Goal: Book appointment/travel/reservation

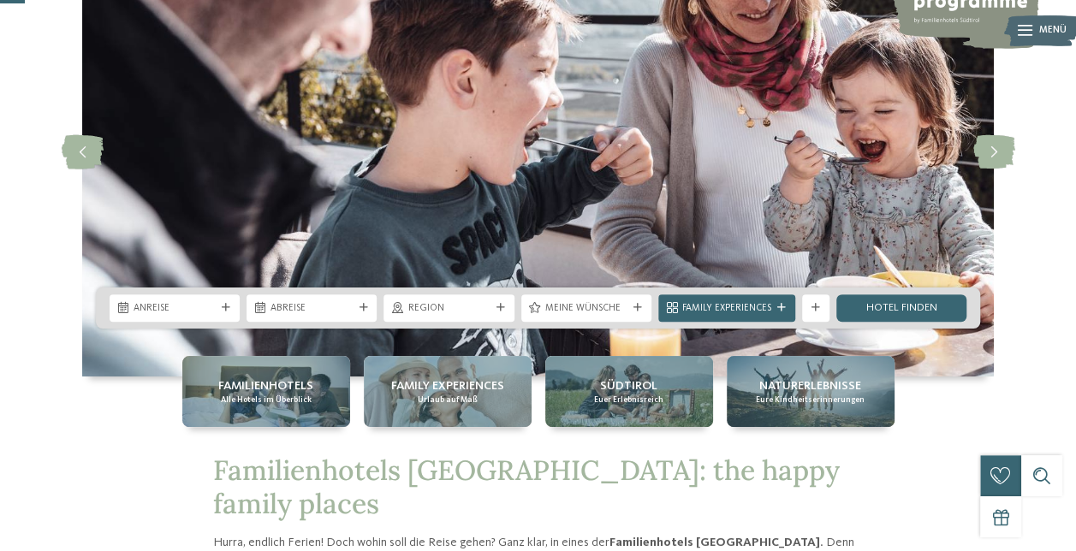
scroll to position [162, 0]
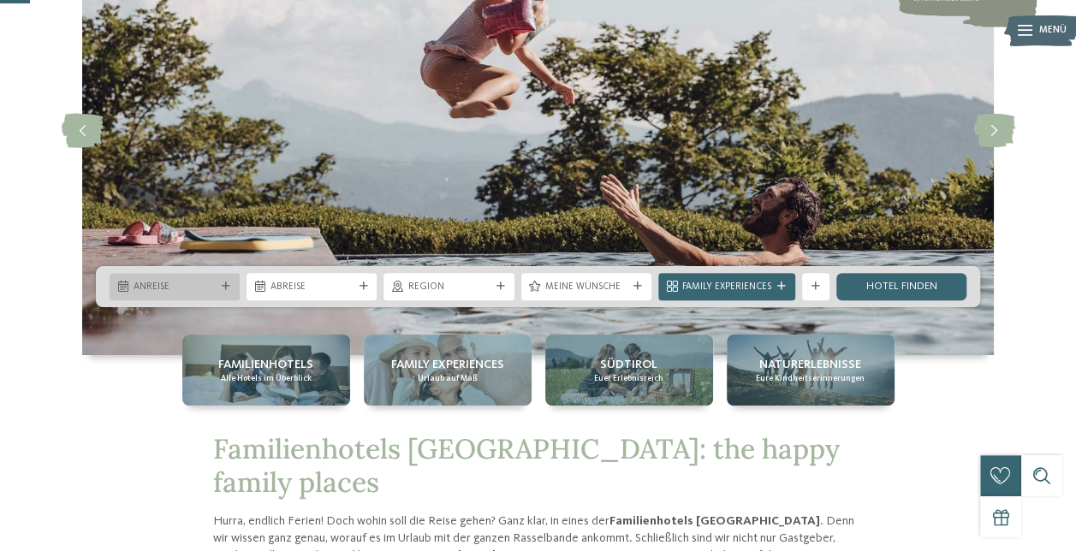
click at [149, 283] on span "Anreise" at bounding box center [175, 288] width 82 height 14
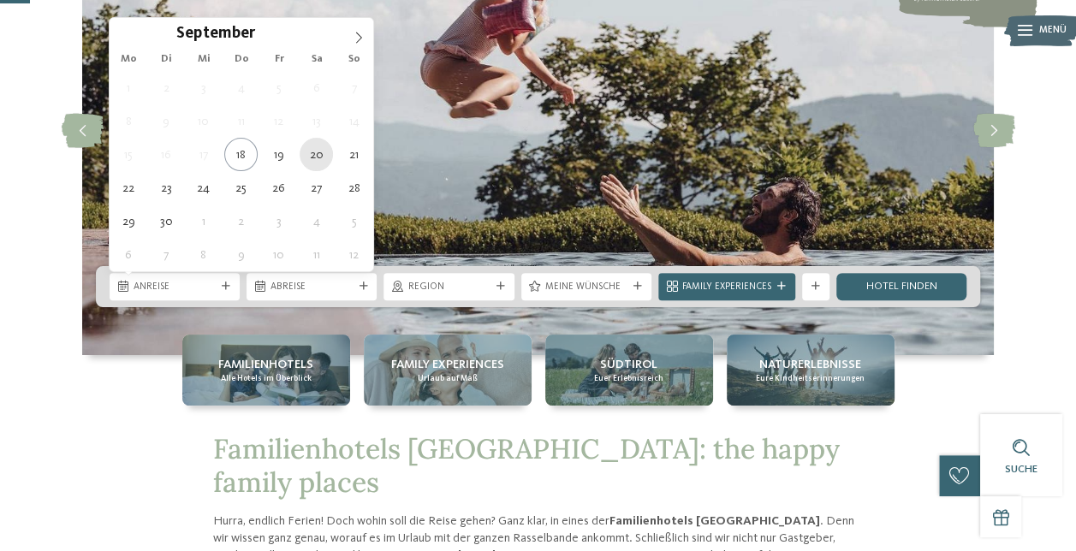
type div "[DATE]"
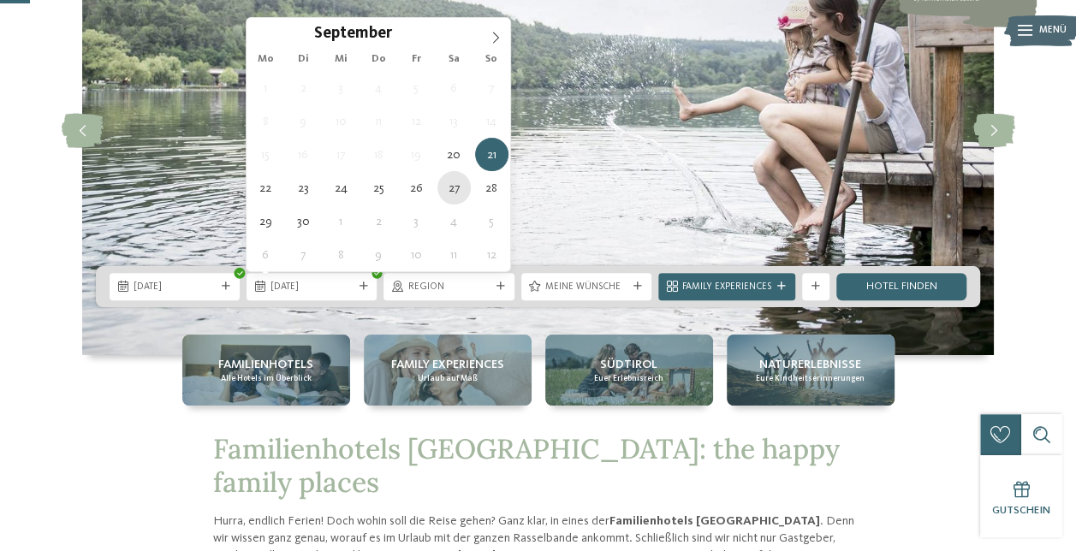
type div "[DATE]"
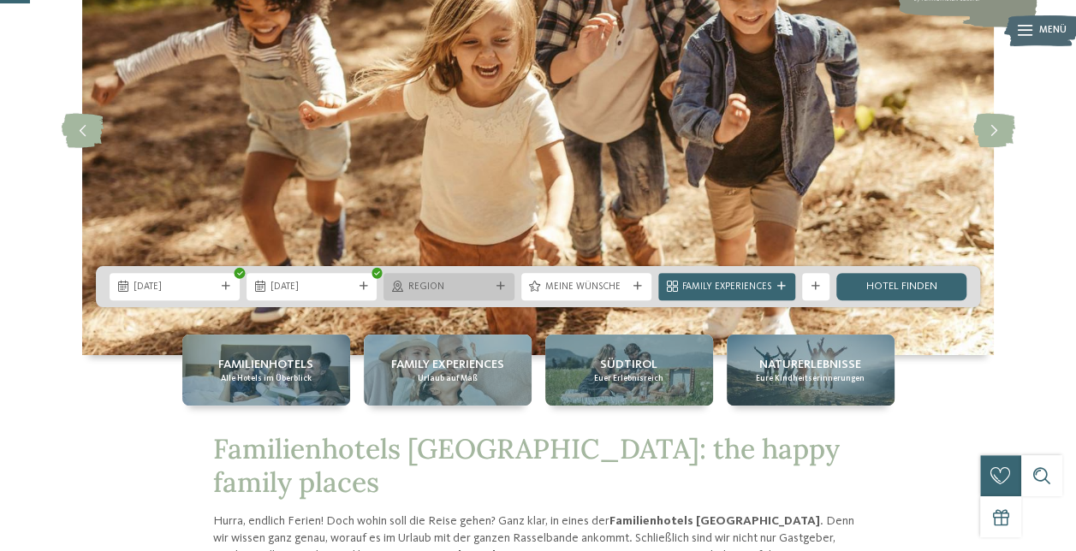
click at [499, 287] on icon at bounding box center [500, 286] width 9 height 9
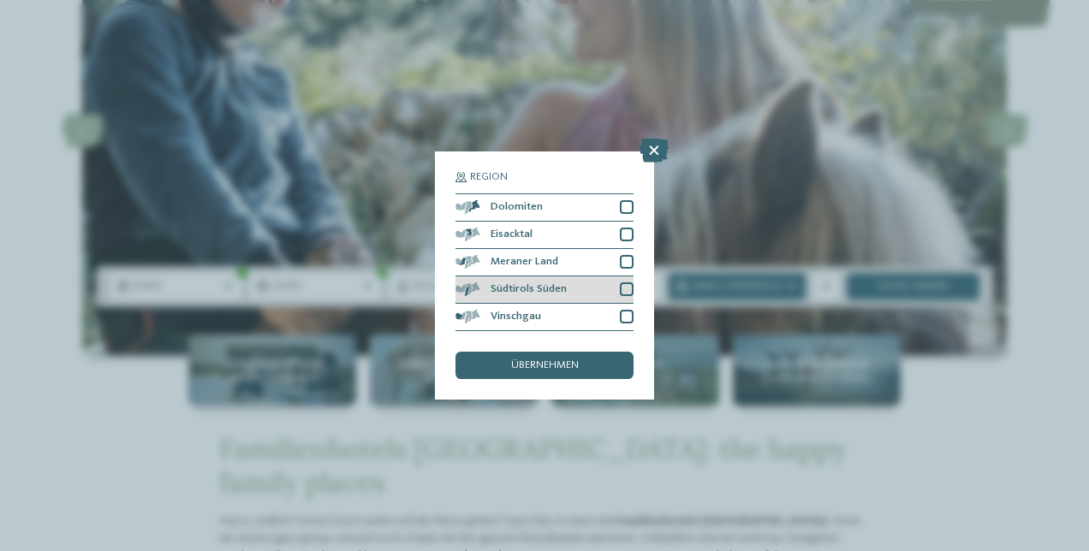
click at [623, 285] on div at bounding box center [627, 289] width 14 height 14
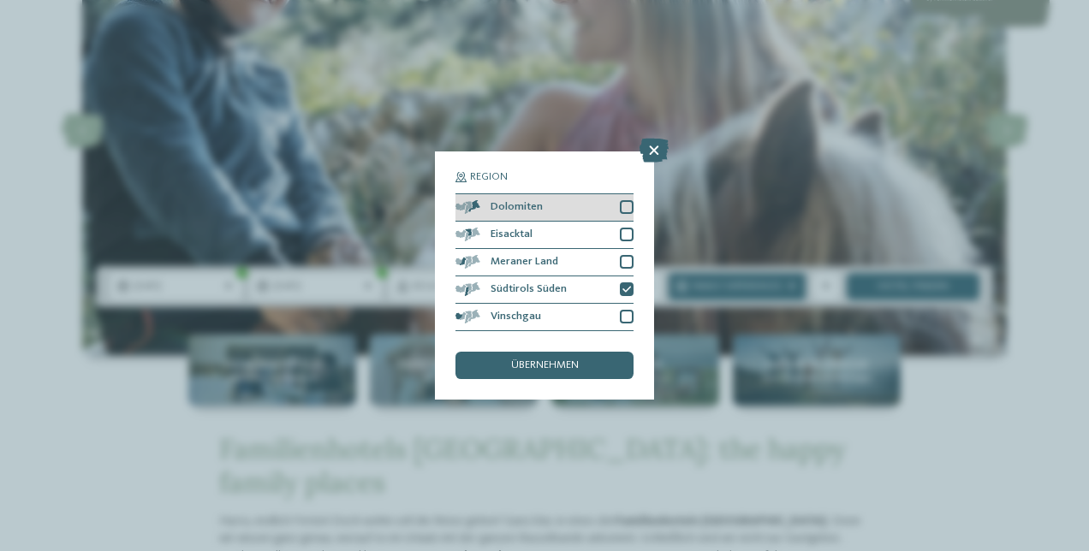
click at [623, 207] on div at bounding box center [627, 207] width 14 height 14
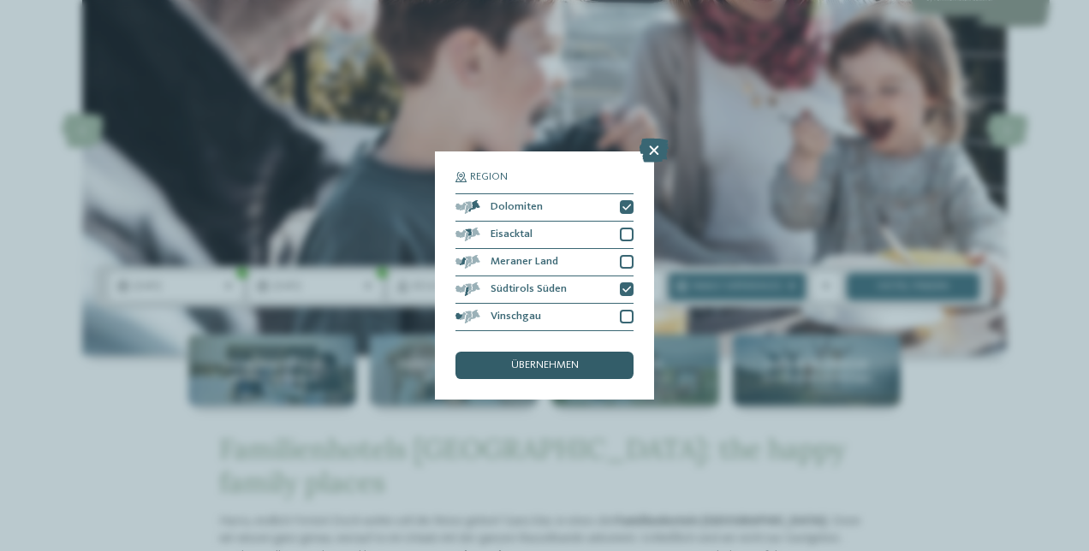
click at [538, 361] on span "übernehmen" at bounding box center [545, 365] width 68 height 11
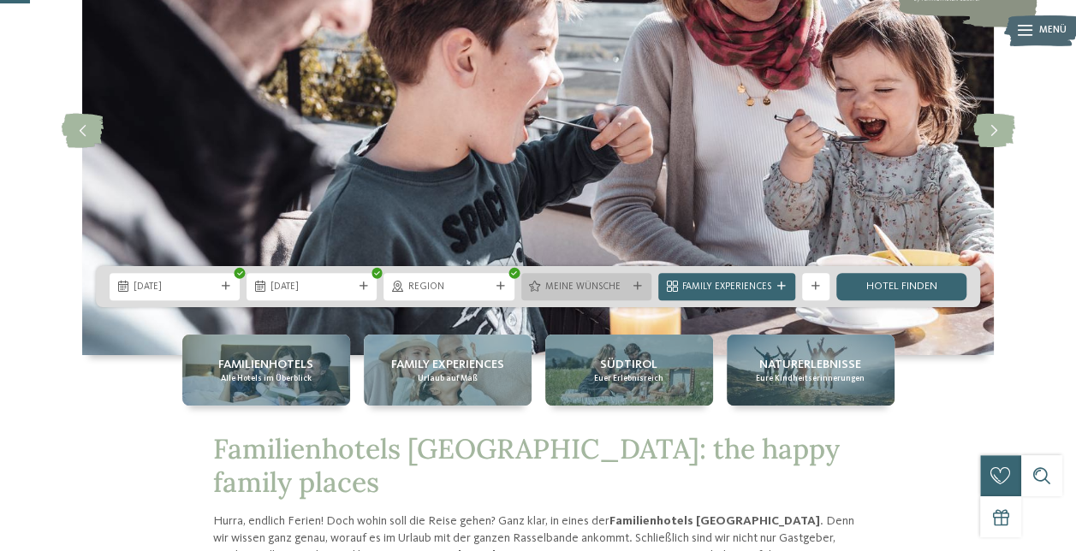
click at [633, 285] on div at bounding box center [638, 286] width 14 height 9
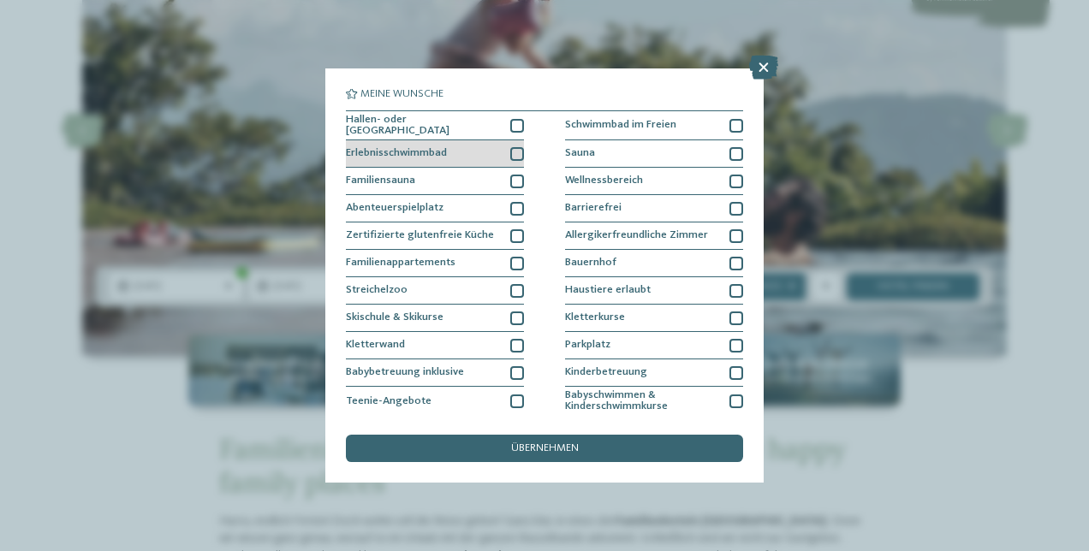
click at [513, 151] on div at bounding box center [517, 154] width 14 height 14
click at [514, 124] on div at bounding box center [517, 126] width 14 height 14
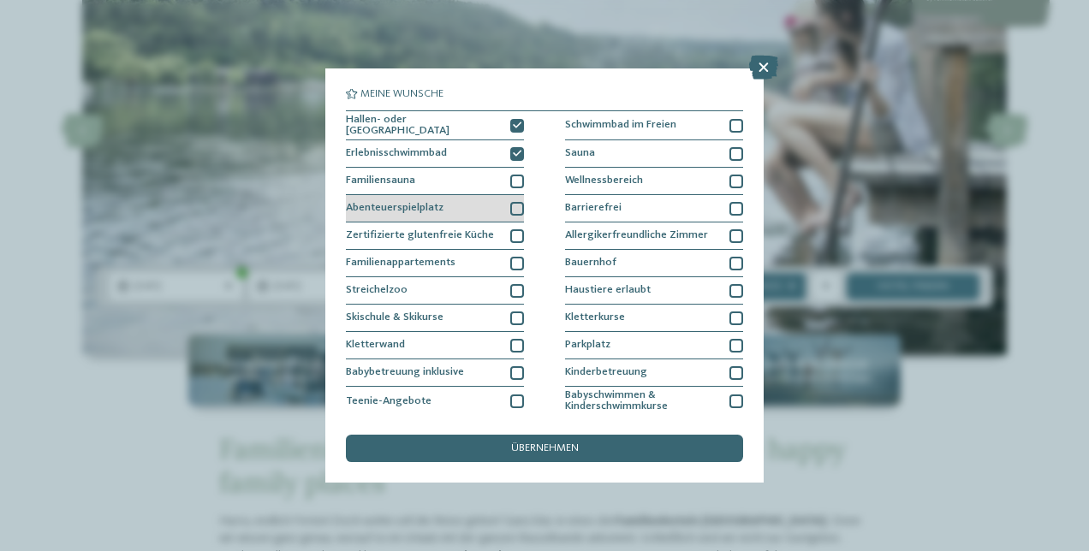
click at [517, 202] on div at bounding box center [517, 209] width 14 height 14
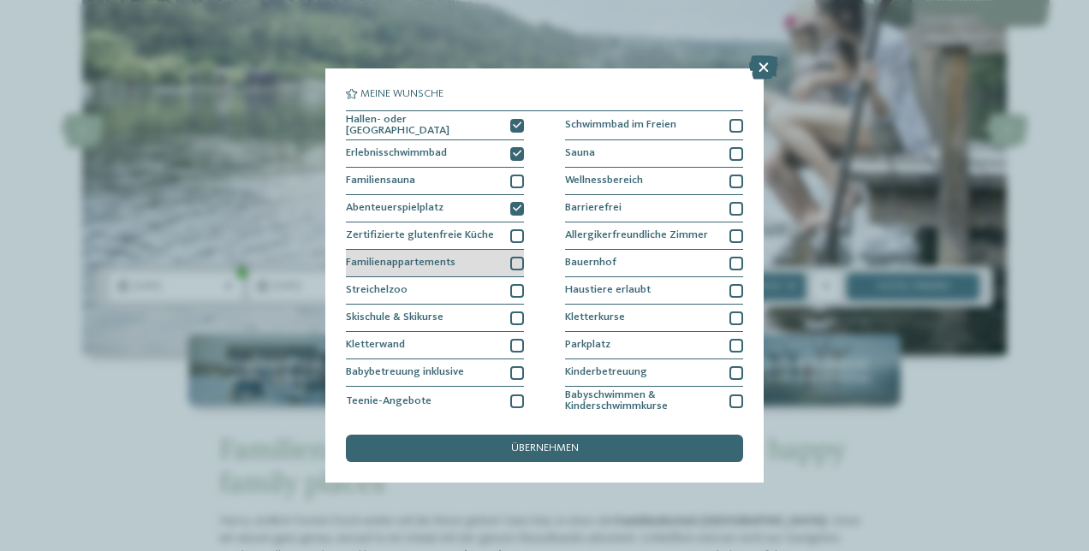
click at [510, 257] on div at bounding box center [517, 264] width 14 height 14
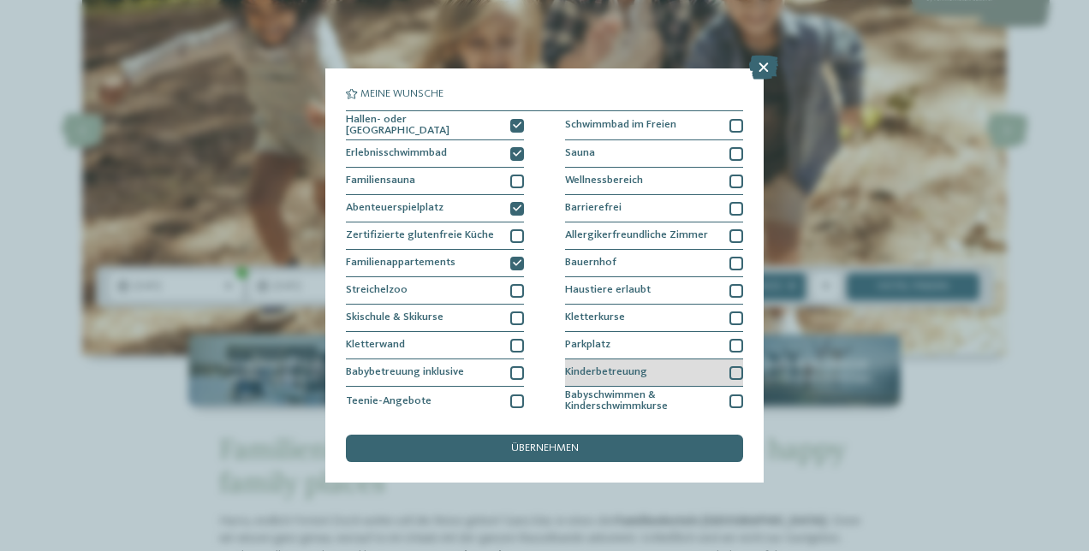
click at [729, 370] on div at bounding box center [736, 373] width 14 height 14
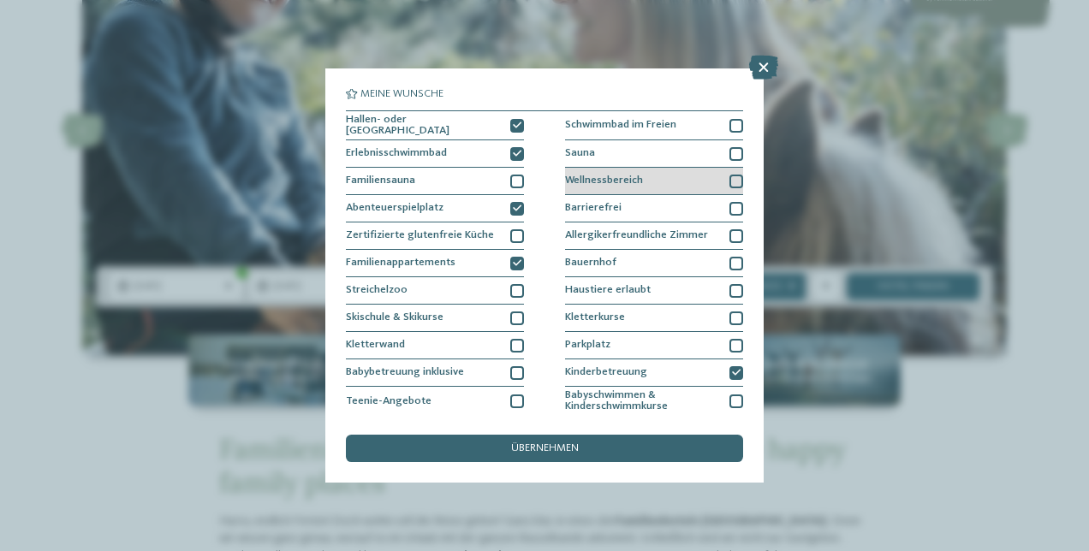
click at [729, 175] on div at bounding box center [736, 182] width 14 height 14
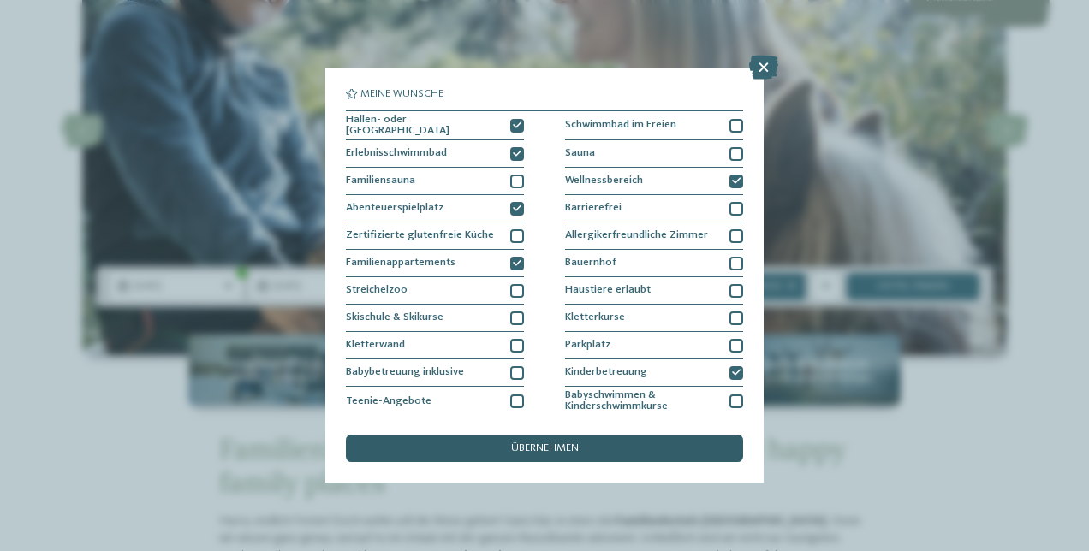
click at [556, 442] on div "übernehmen" at bounding box center [544, 448] width 397 height 27
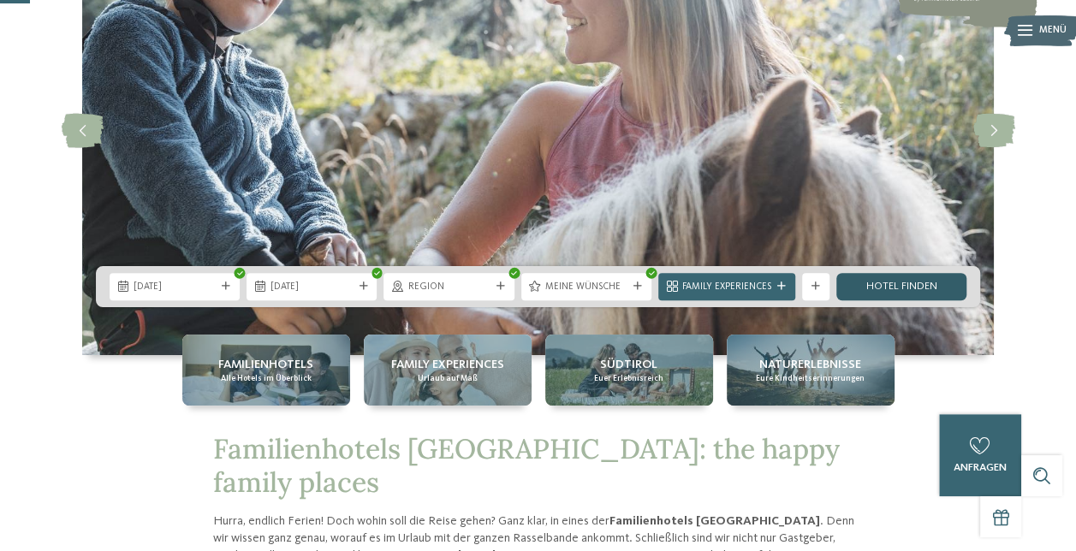
click at [903, 285] on link "Hotel finden" at bounding box center [901, 286] width 130 height 27
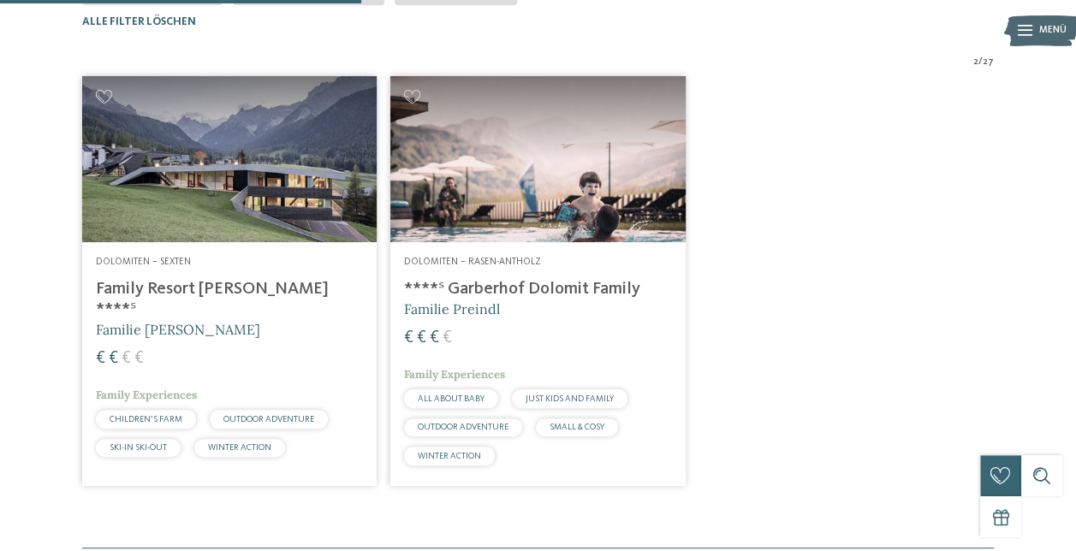
scroll to position [457, 0]
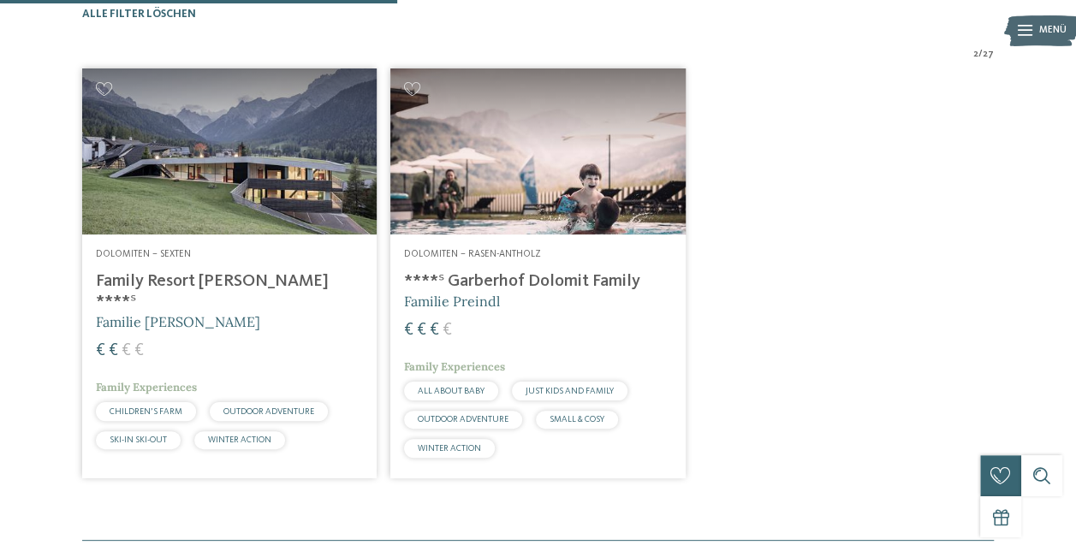
click at [259, 206] on img at bounding box center [229, 151] width 294 height 166
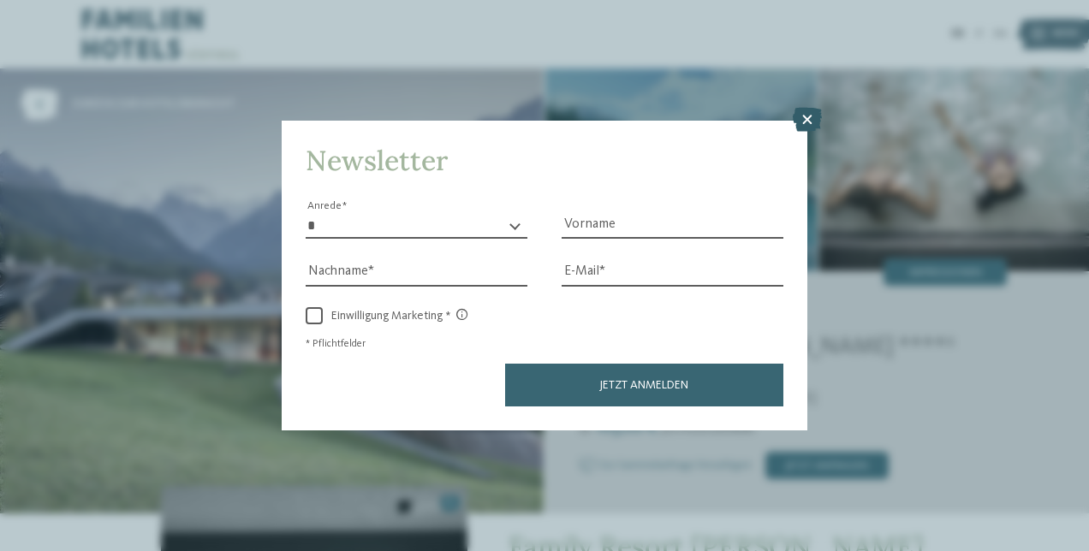
click at [812, 120] on icon at bounding box center [807, 120] width 29 height 24
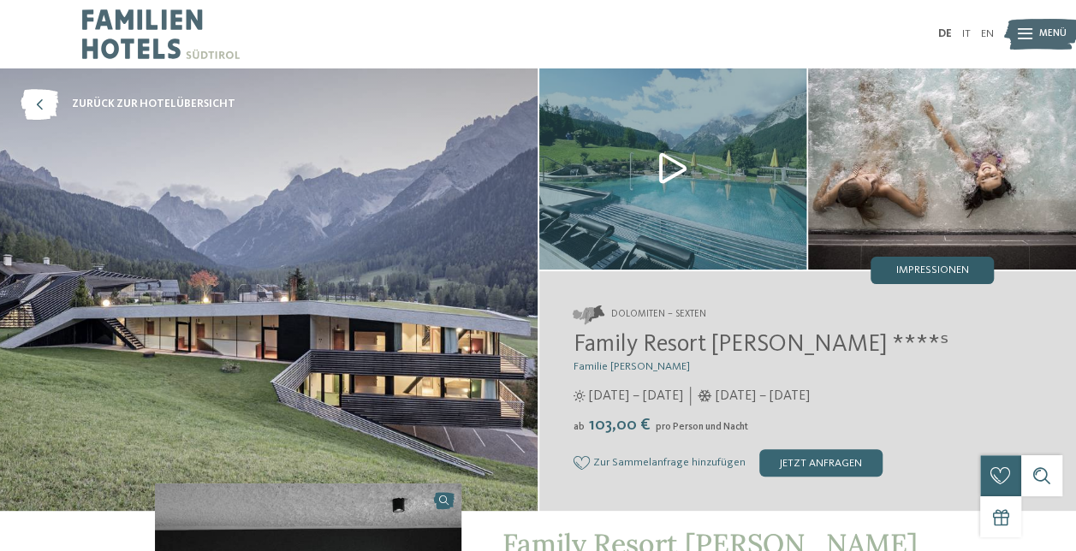
click at [930, 270] on span "Impressionen" at bounding box center [932, 270] width 73 height 11
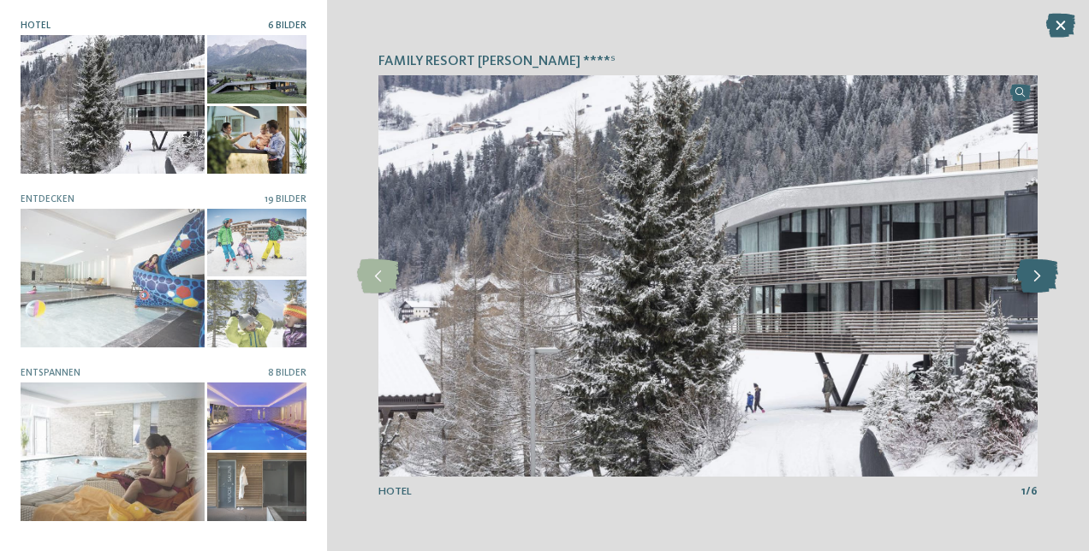
click at [1038, 281] on icon at bounding box center [1037, 276] width 42 height 34
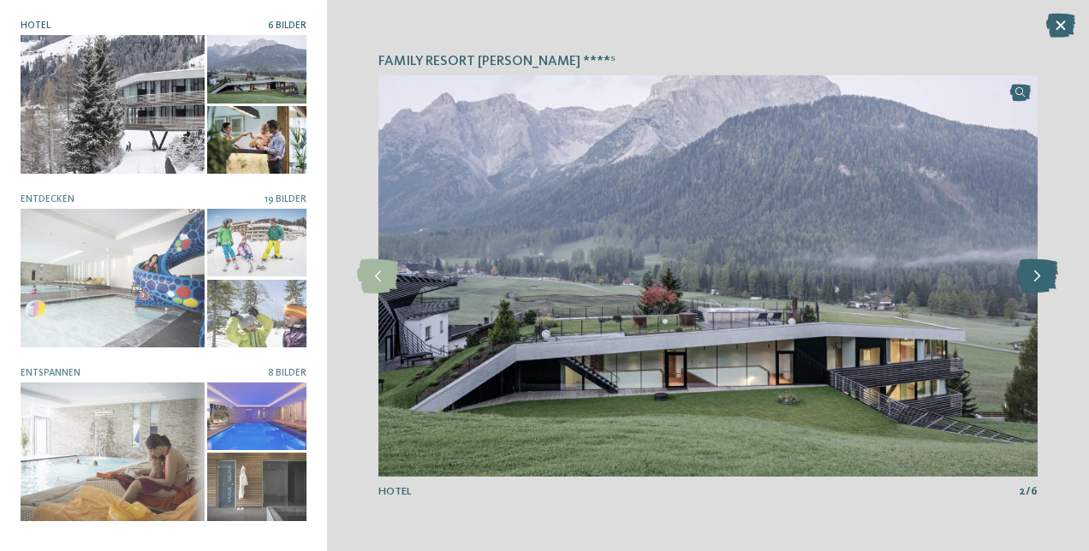
click at [1038, 281] on icon at bounding box center [1037, 276] width 42 height 34
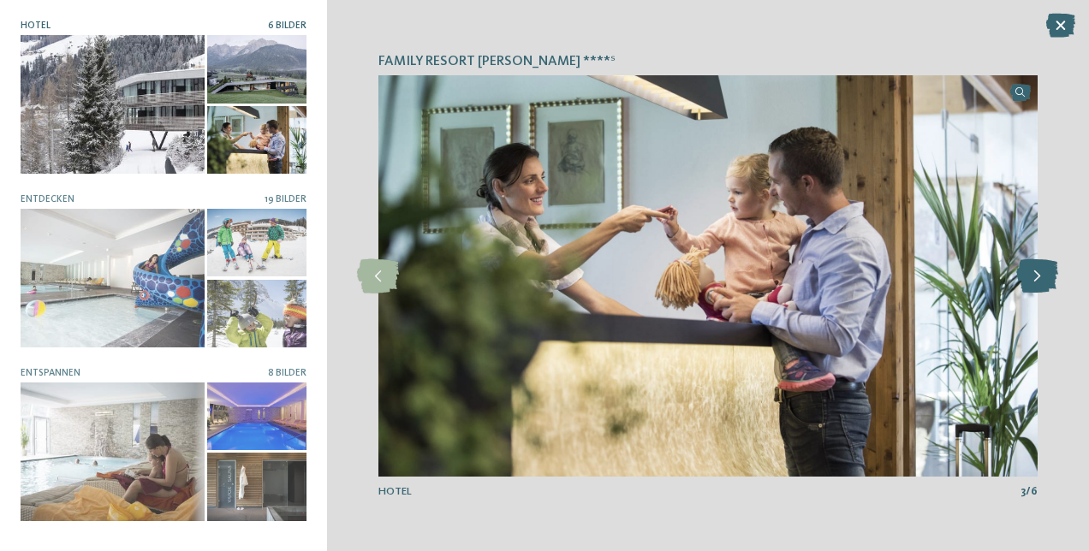
click at [1038, 281] on icon at bounding box center [1037, 276] width 42 height 34
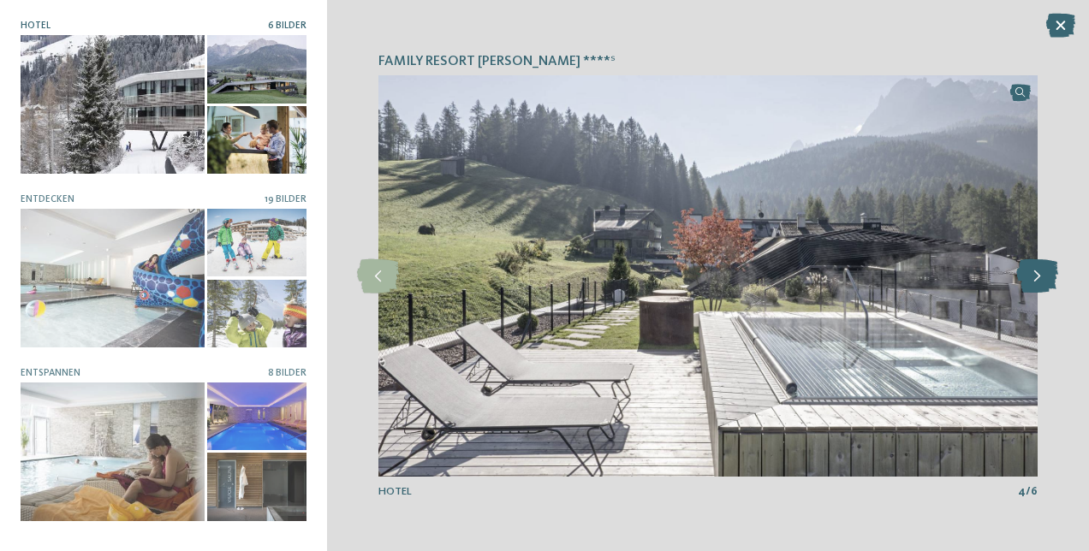
click at [1038, 281] on icon at bounding box center [1037, 276] width 42 height 34
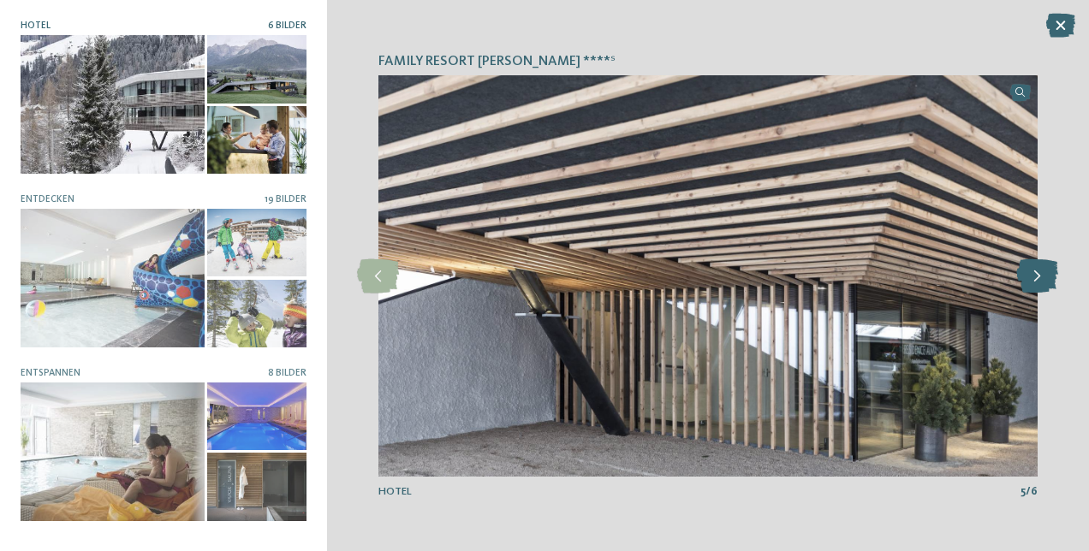
click at [1038, 281] on icon at bounding box center [1037, 276] width 42 height 34
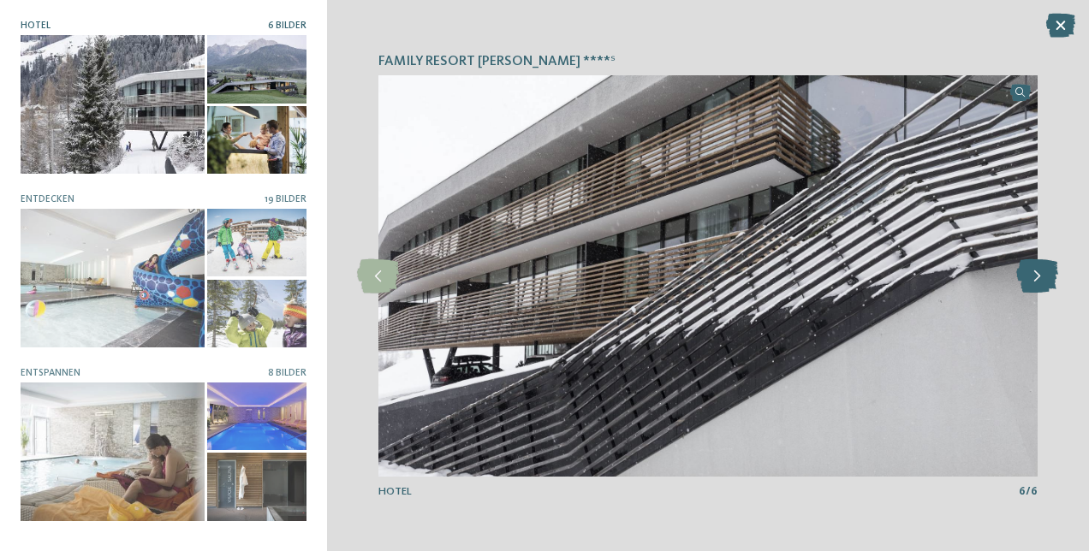
click at [1038, 281] on icon at bounding box center [1037, 276] width 42 height 34
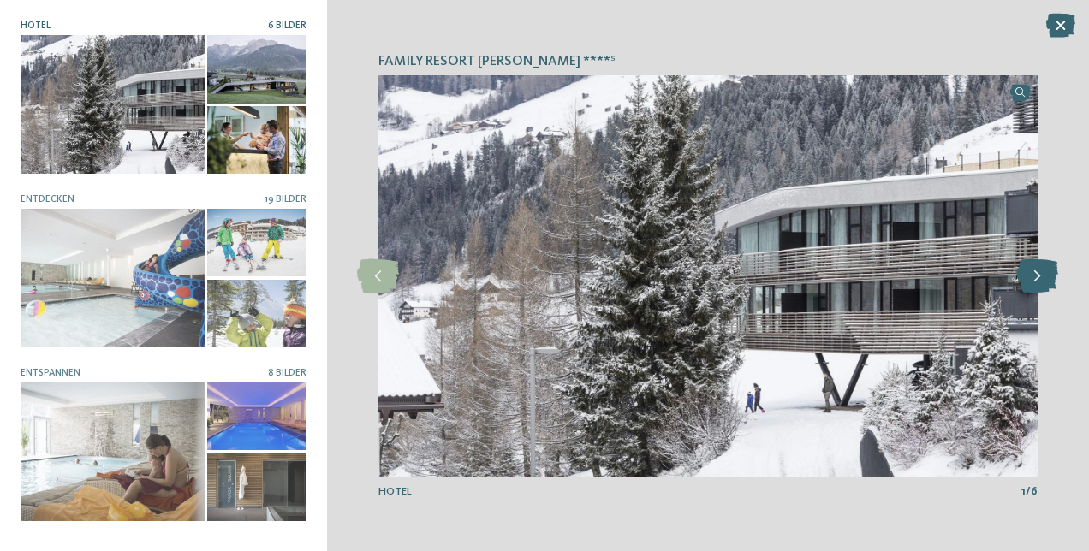
click at [1038, 281] on icon at bounding box center [1037, 276] width 42 height 34
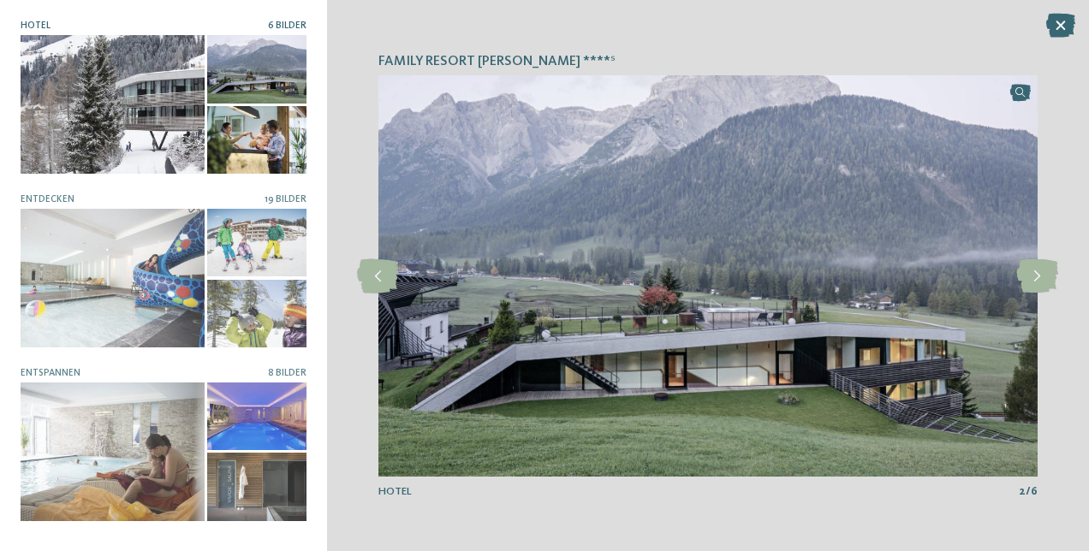
click at [1066, 13] on div "Family Resort Rainer ****ˢ slide 2 of 6 2" at bounding box center [708, 275] width 762 height 551
click at [1060, 22] on icon at bounding box center [1060, 26] width 29 height 24
